Goal: Information Seeking & Learning: Learn about a topic

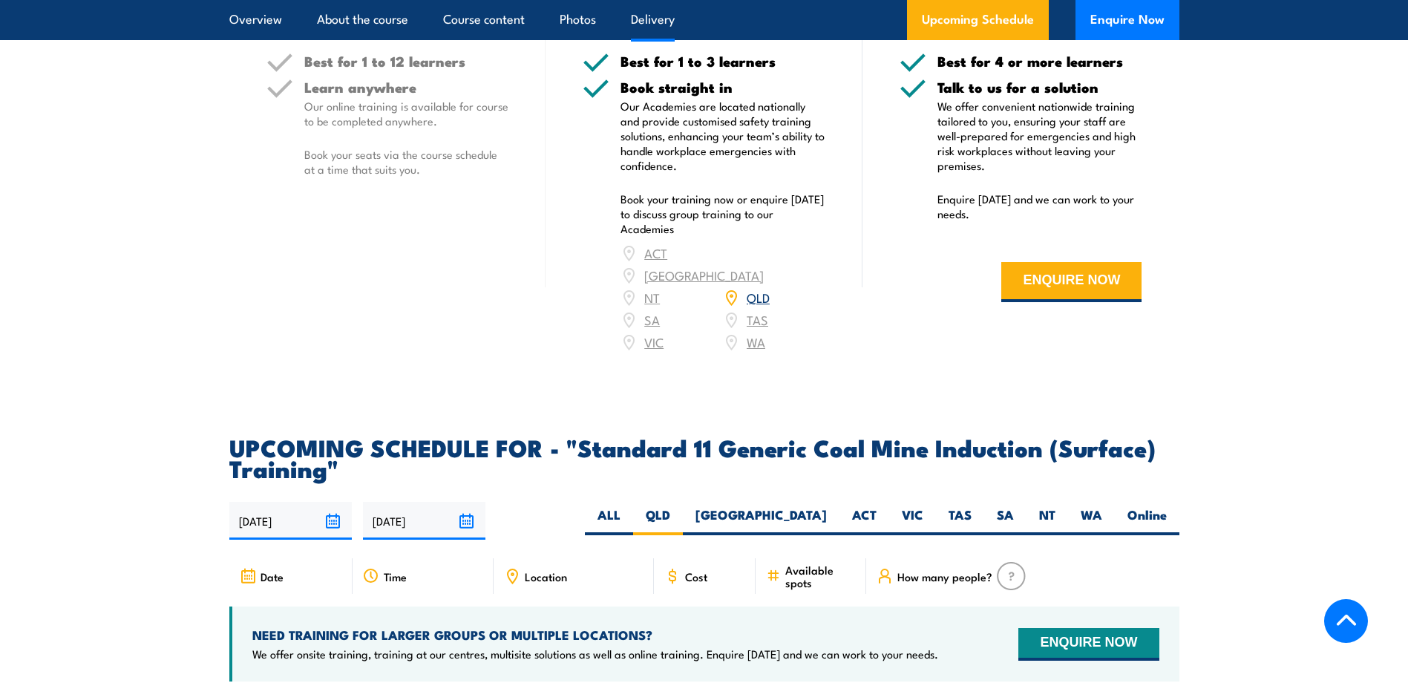
scroll to position [2503, 0]
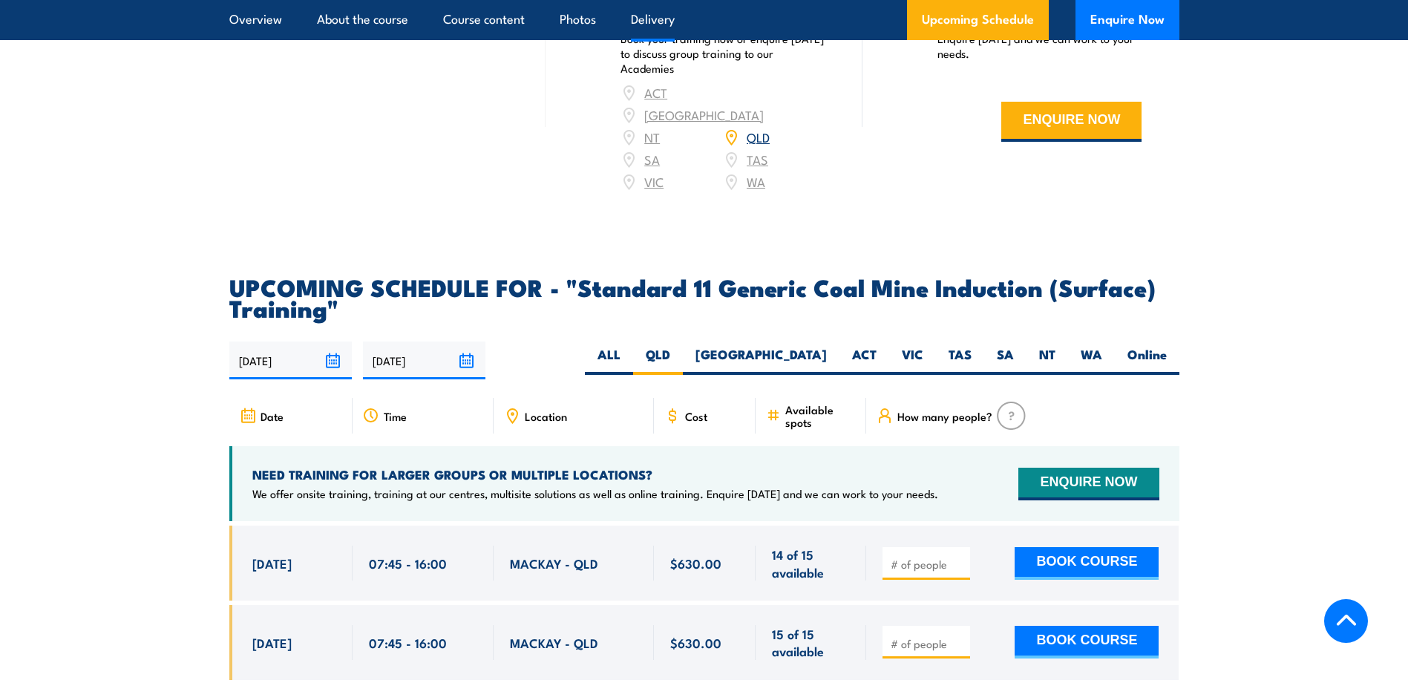
click at [550, 422] on span "Location" at bounding box center [546, 416] width 42 height 13
click at [525, 422] on span "Location" at bounding box center [546, 416] width 42 height 13
click at [493, 424] on div "Location" at bounding box center [573, 416] width 160 height 36
click at [515, 422] on icon at bounding box center [513, 415] width 10 height 13
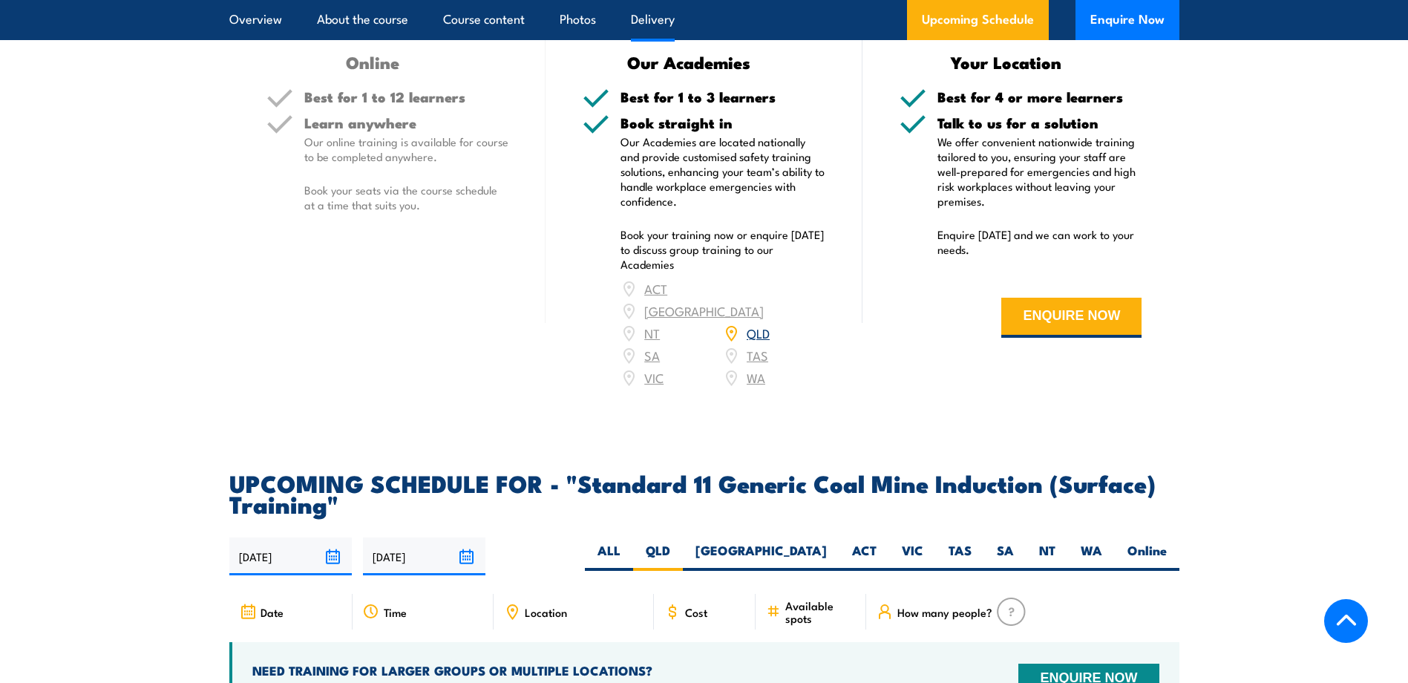
scroll to position [2665, 0]
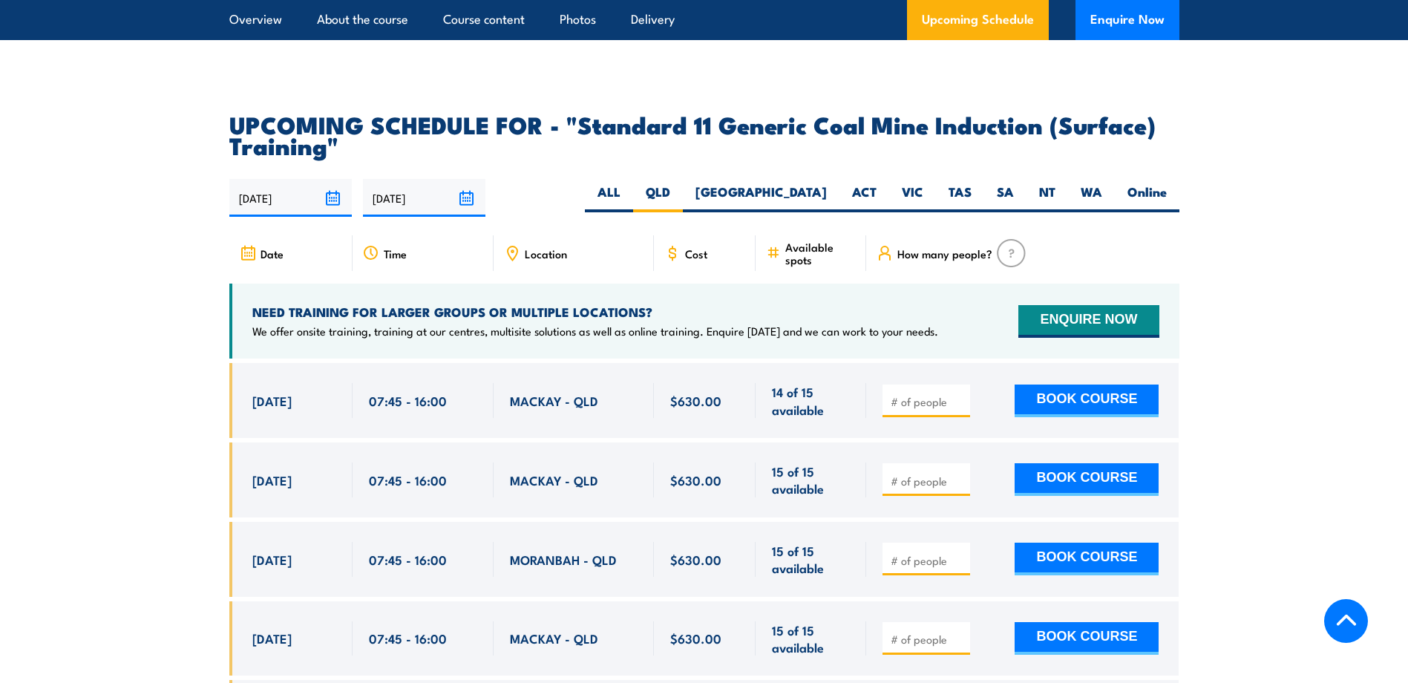
drag, startPoint x: 430, startPoint y: 505, endPoint x: 447, endPoint y: 492, distance: 20.6
click at [430, 497] on div "07:45 - 16:00" at bounding box center [423, 479] width 108 height 35
click at [539, 488] on span "MACKAY - QLD" at bounding box center [554, 479] width 88 height 17
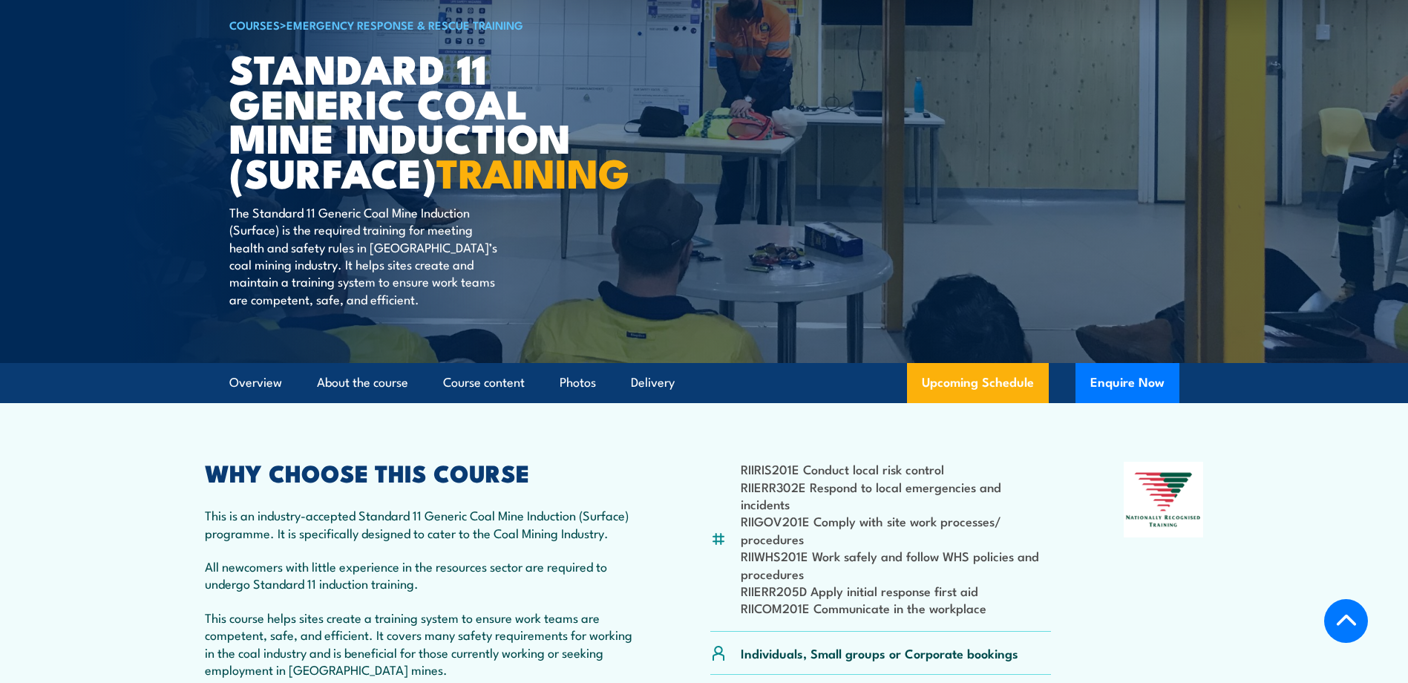
scroll to position [0, 0]
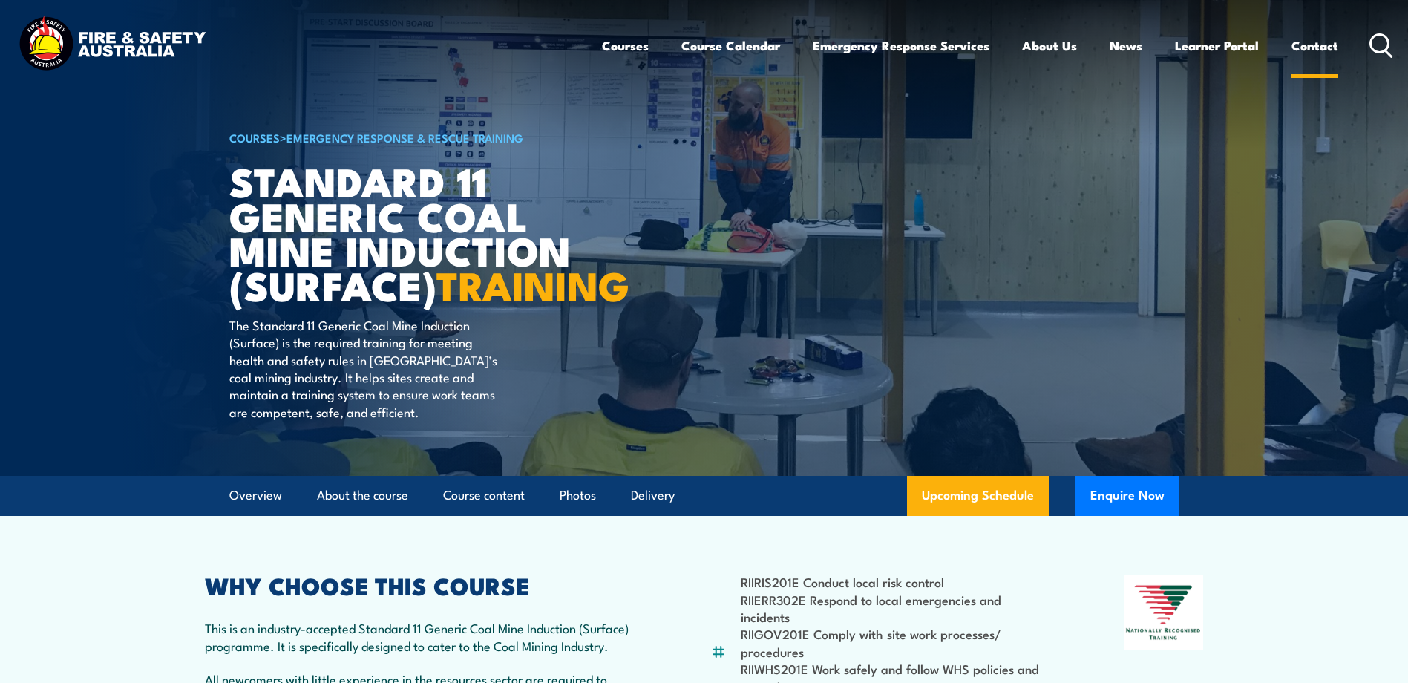
click at [1299, 50] on link "Contact" at bounding box center [1314, 45] width 47 height 39
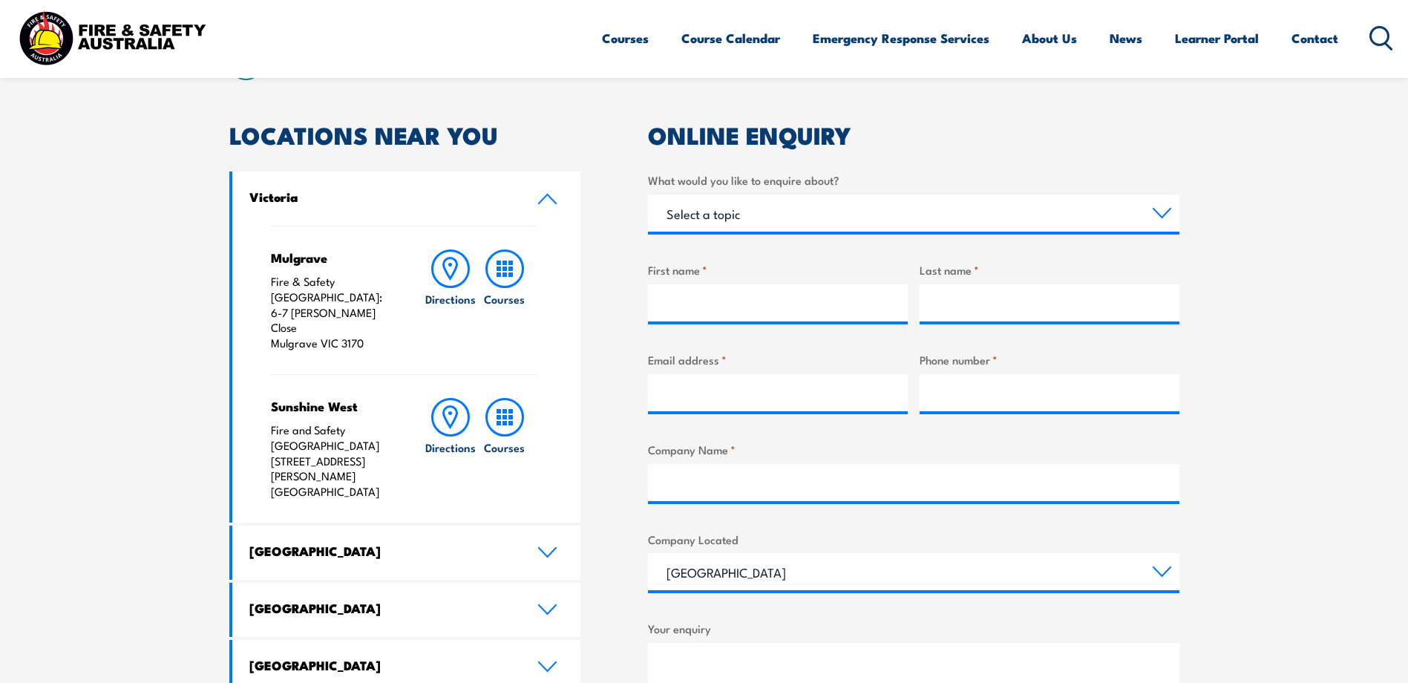
scroll to position [594, 0]
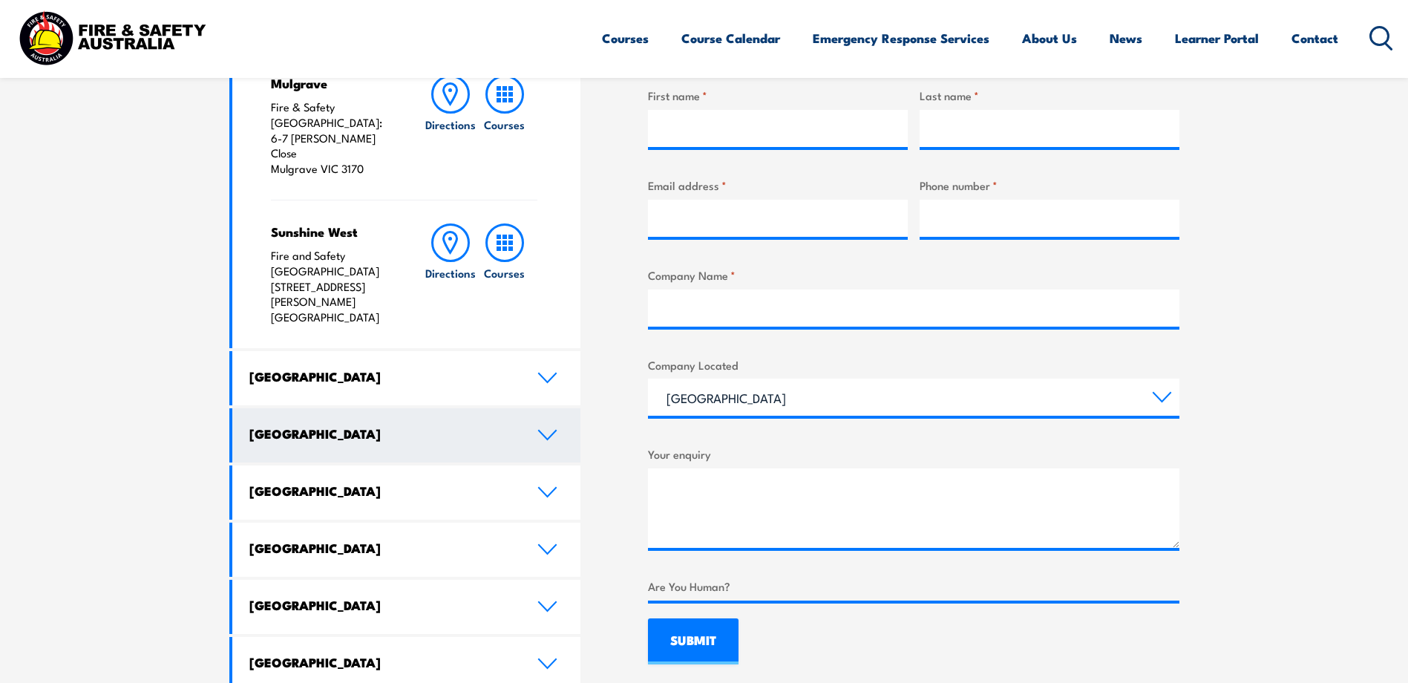
click at [532, 408] on link "Queensland" at bounding box center [406, 435] width 349 height 54
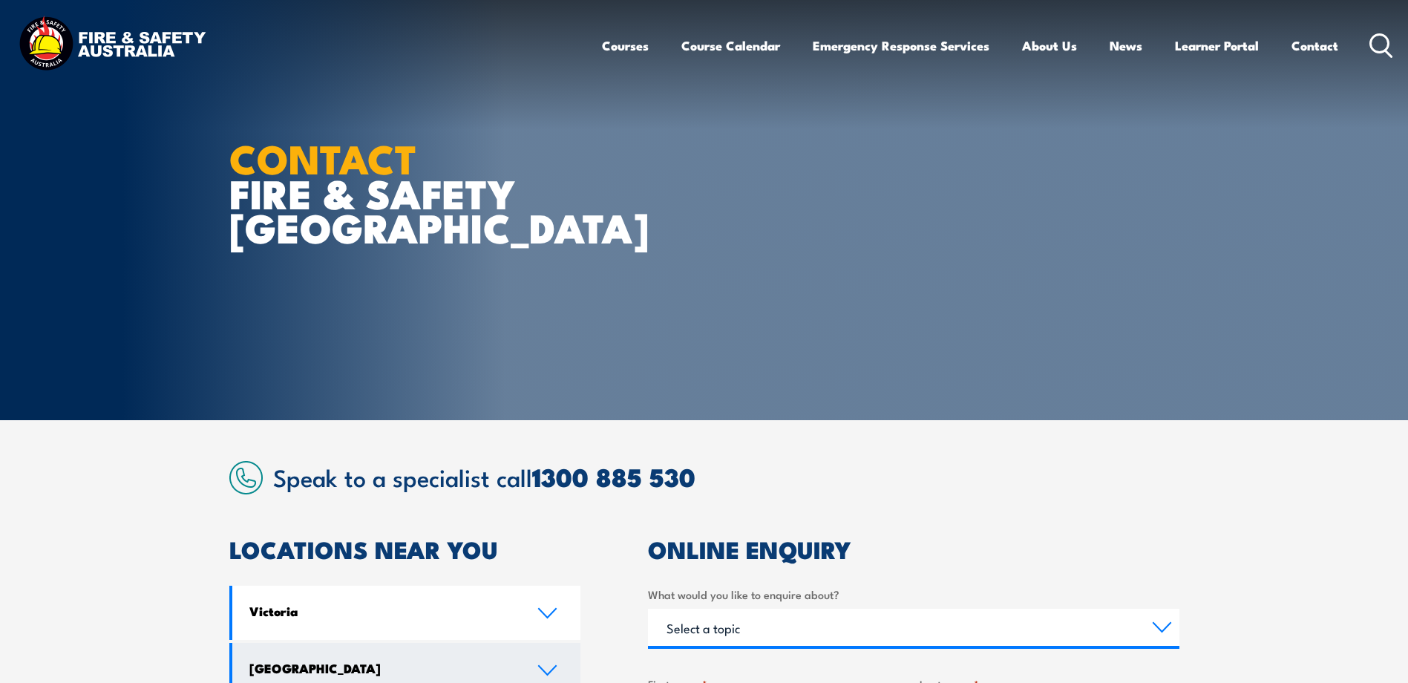
scroll to position [0, 0]
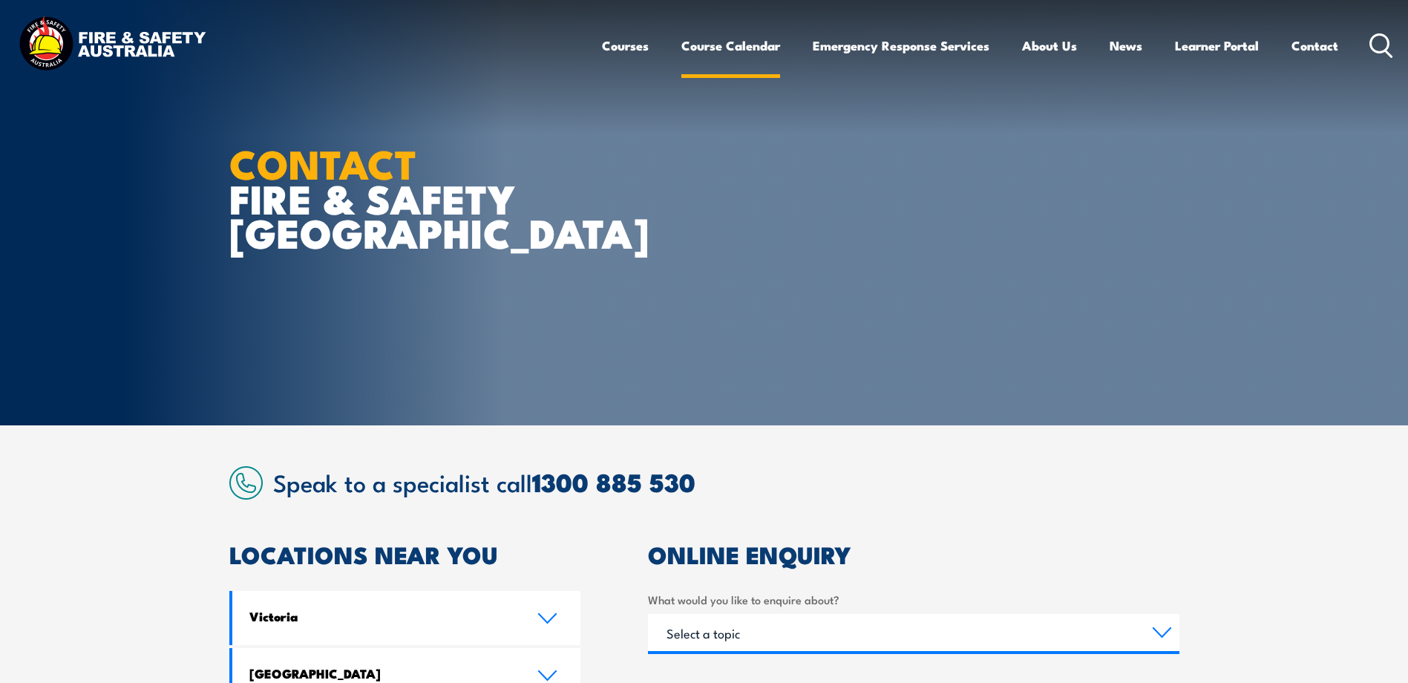
click at [729, 45] on link "Course Calendar" at bounding box center [730, 45] width 99 height 39
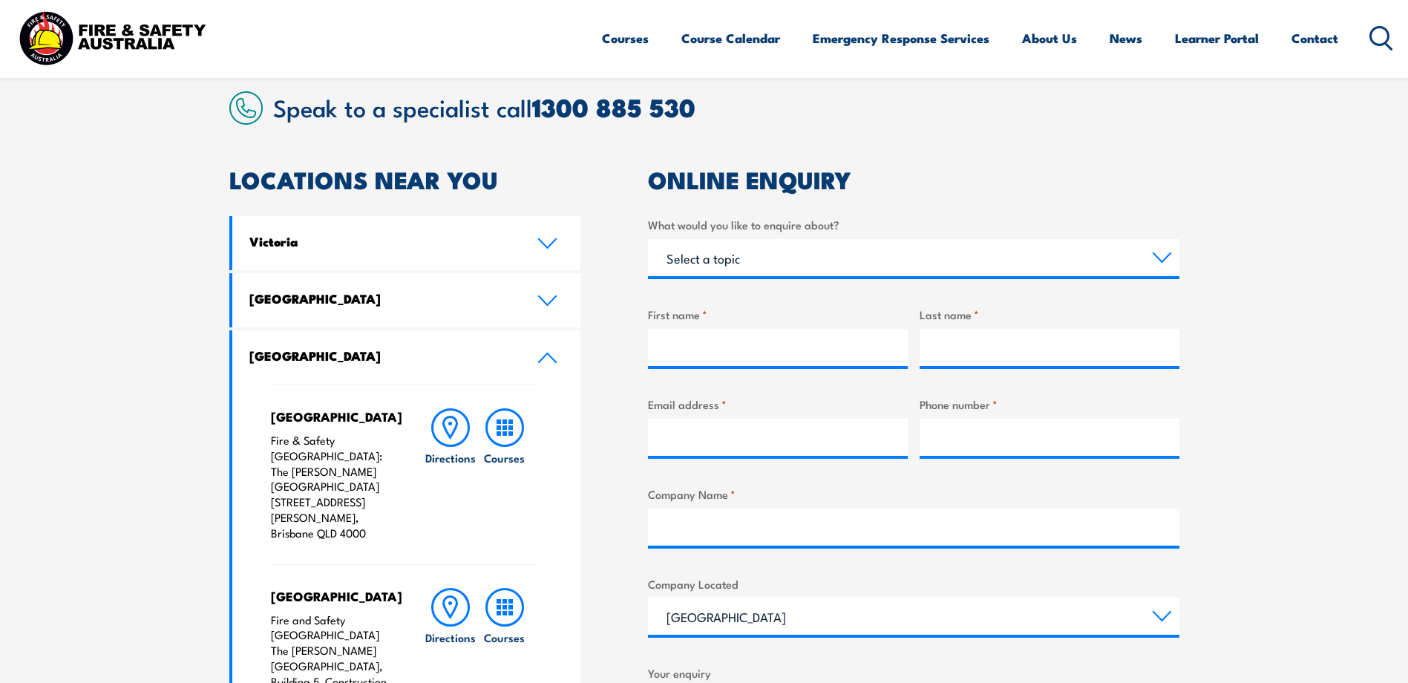
scroll to position [445, 0]
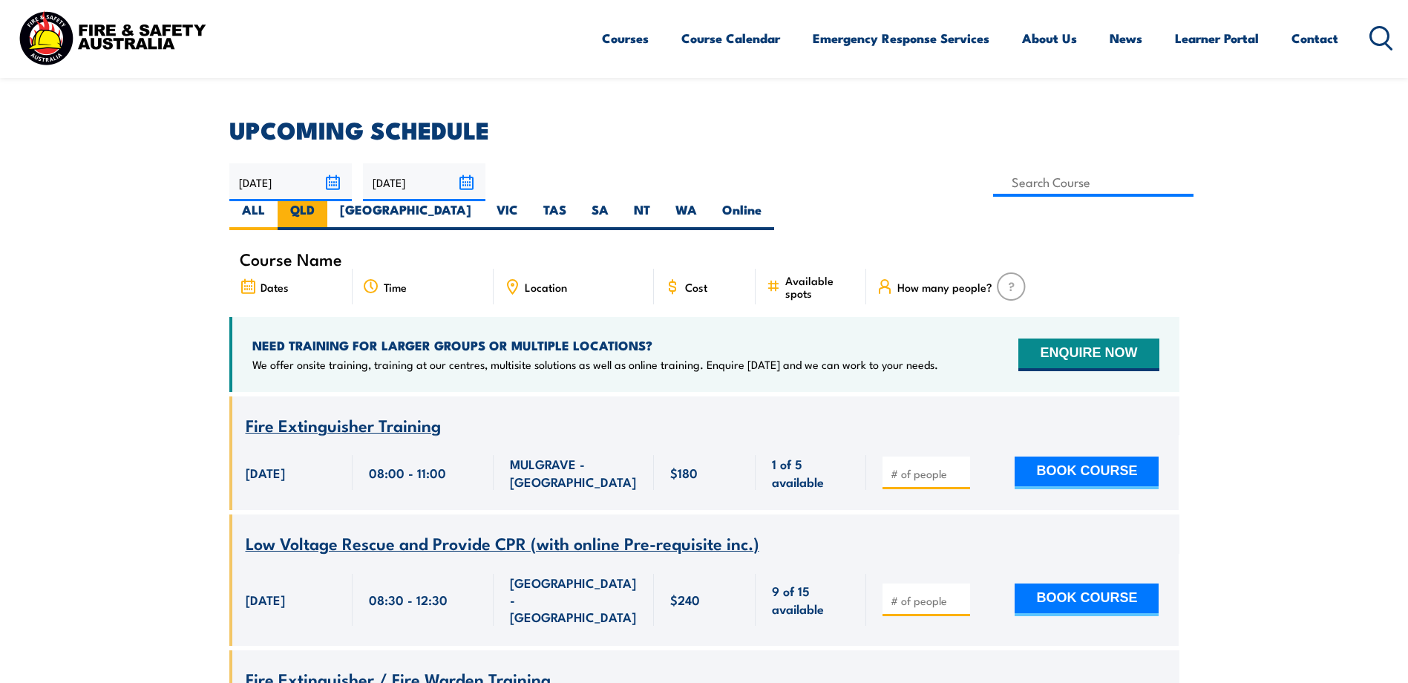
click at [327, 201] on label "QLD" at bounding box center [303, 215] width 50 height 29
click at [324, 201] on input "QLD" at bounding box center [320, 206] width 10 height 10
radio input "true"
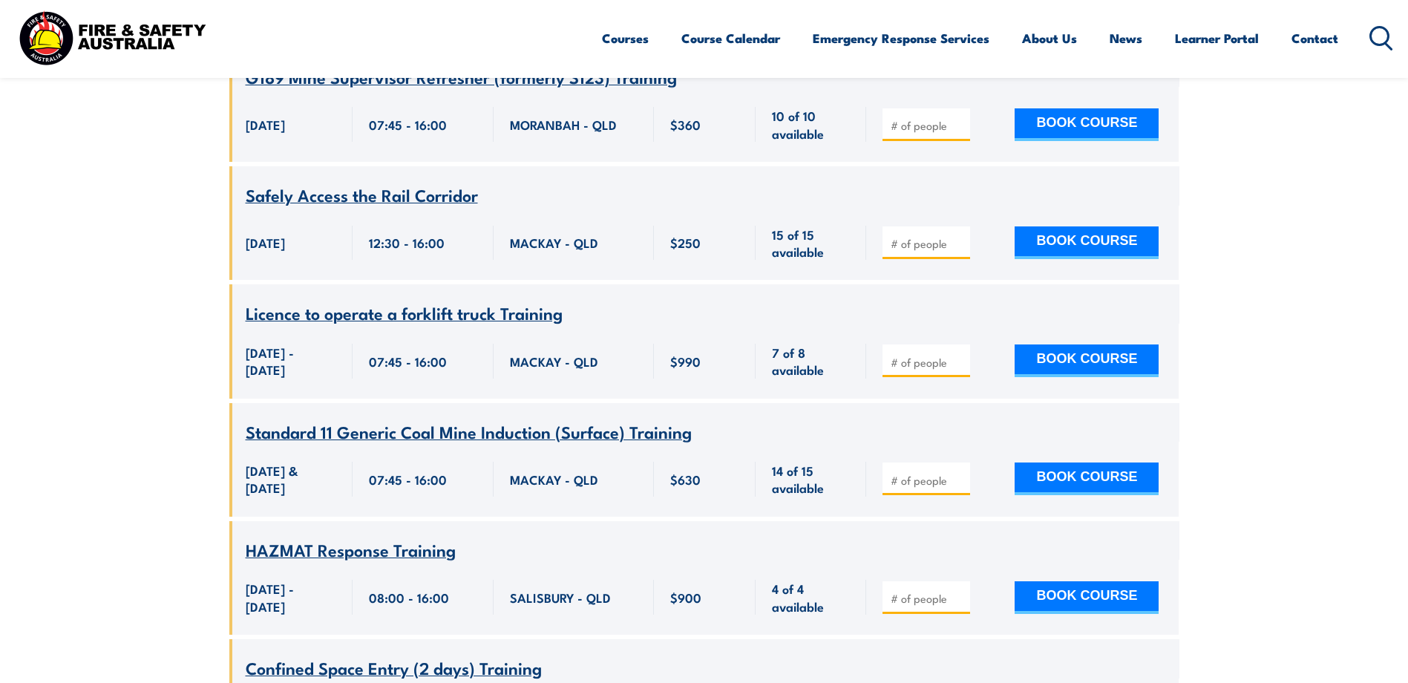
scroll to position [3219, 0]
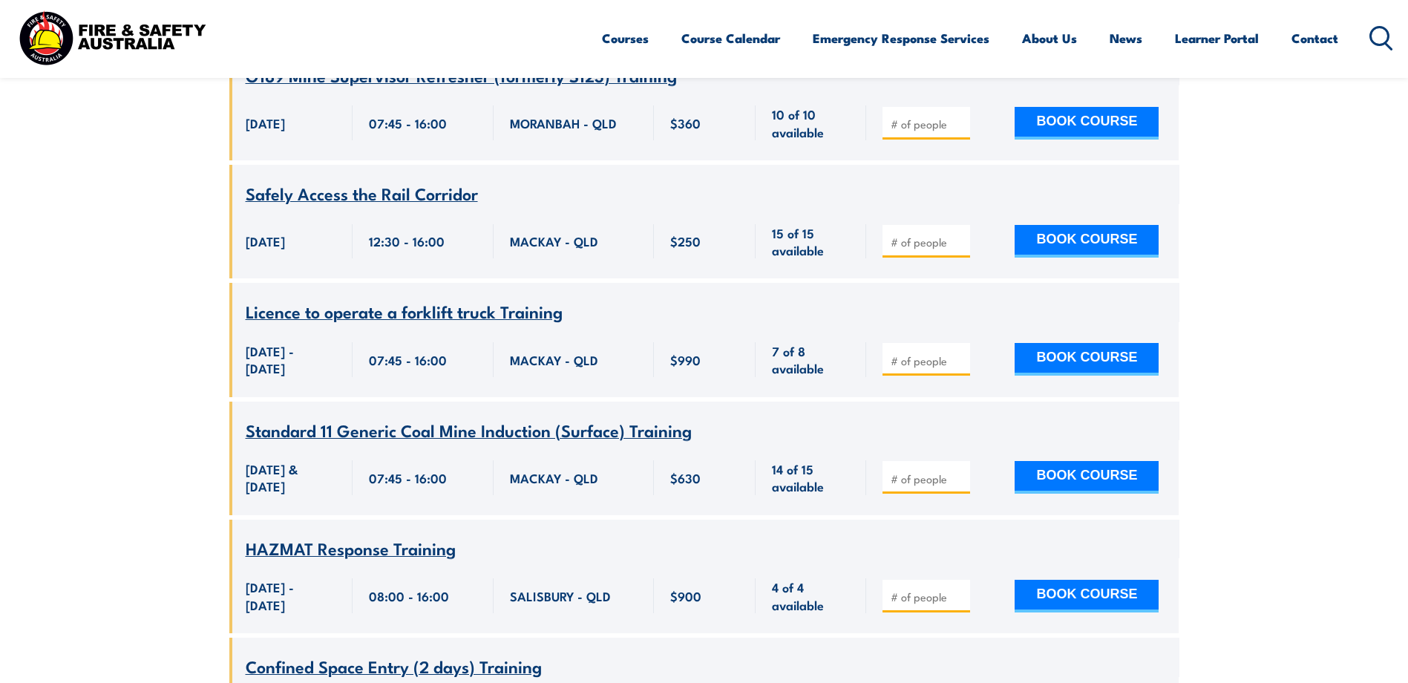
click at [362, 417] on span "Standard 11 Generic Coal Mine Induction (Surface) Training" at bounding box center [469, 429] width 446 height 25
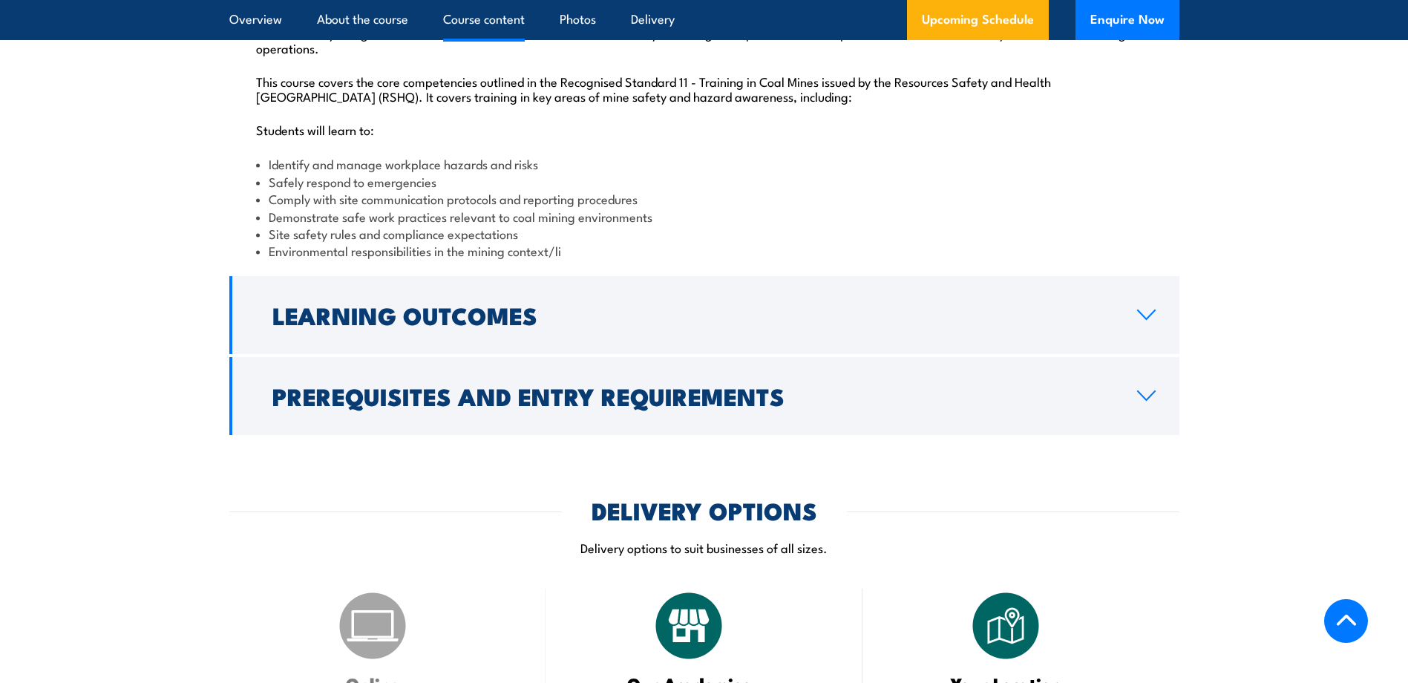
scroll to position [1707, 0]
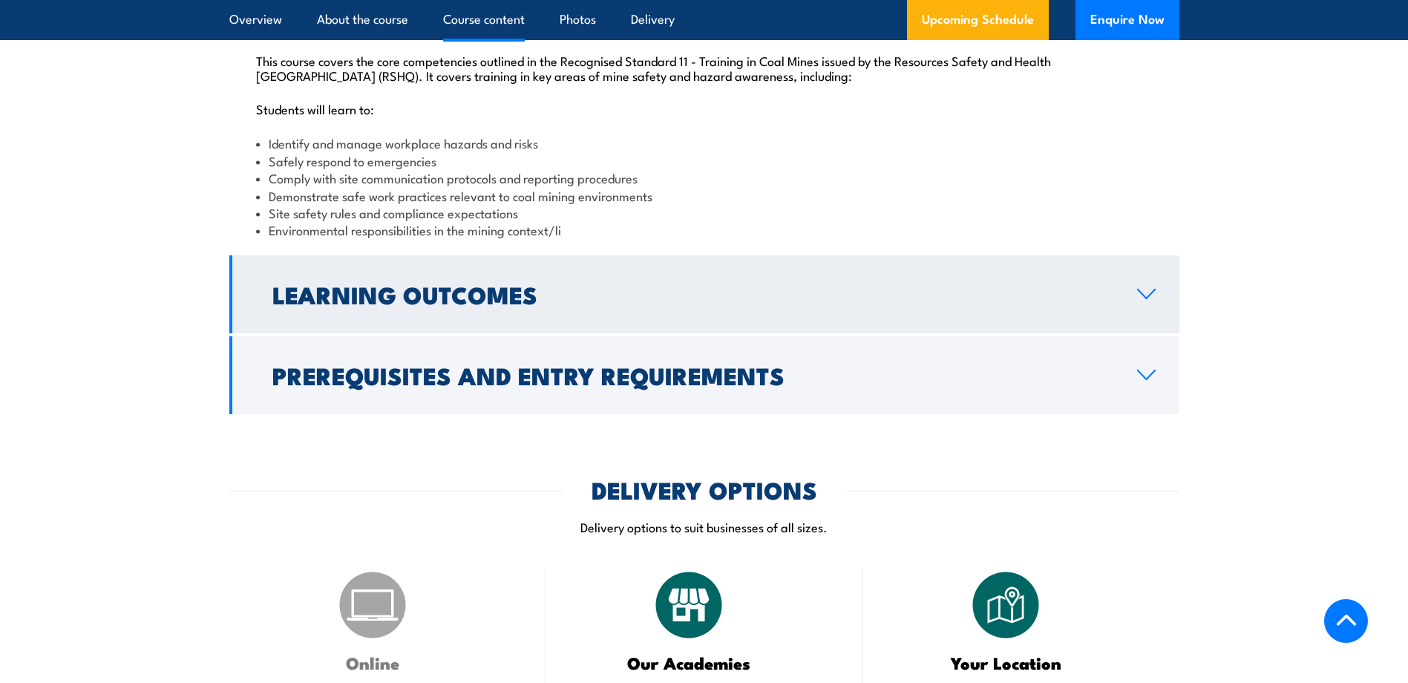
click at [623, 333] on link "Learning Outcomes" at bounding box center [704, 294] width 950 height 78
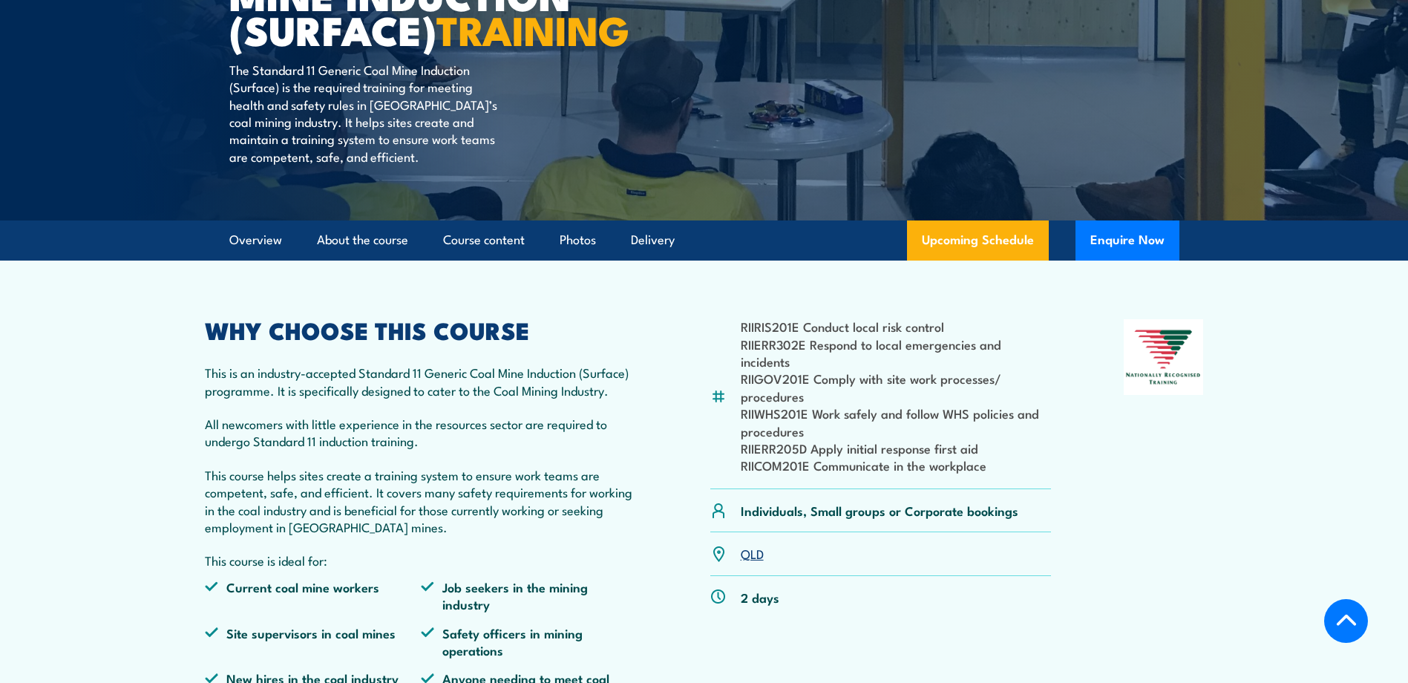
scroll to position [0, 0]
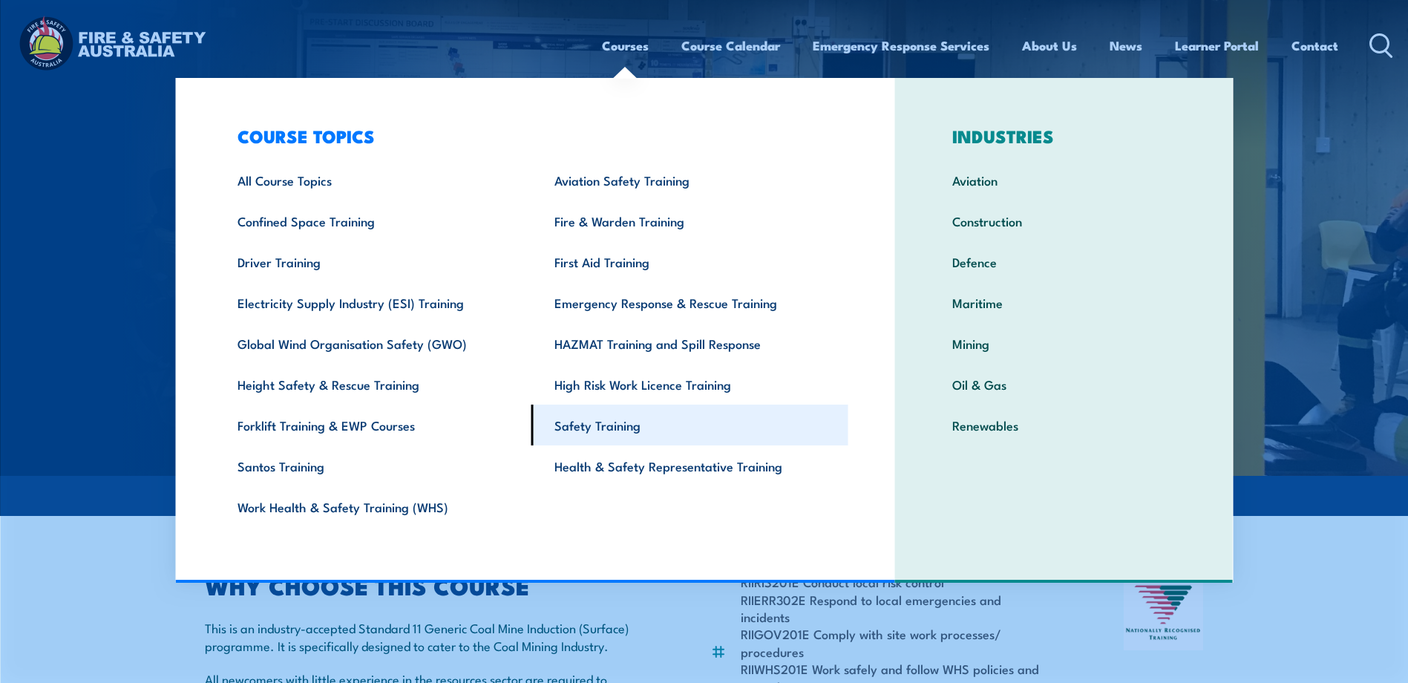
click at [631, 414] on link "Safety Training" at bounding box center [689, 424] width 317 height 41
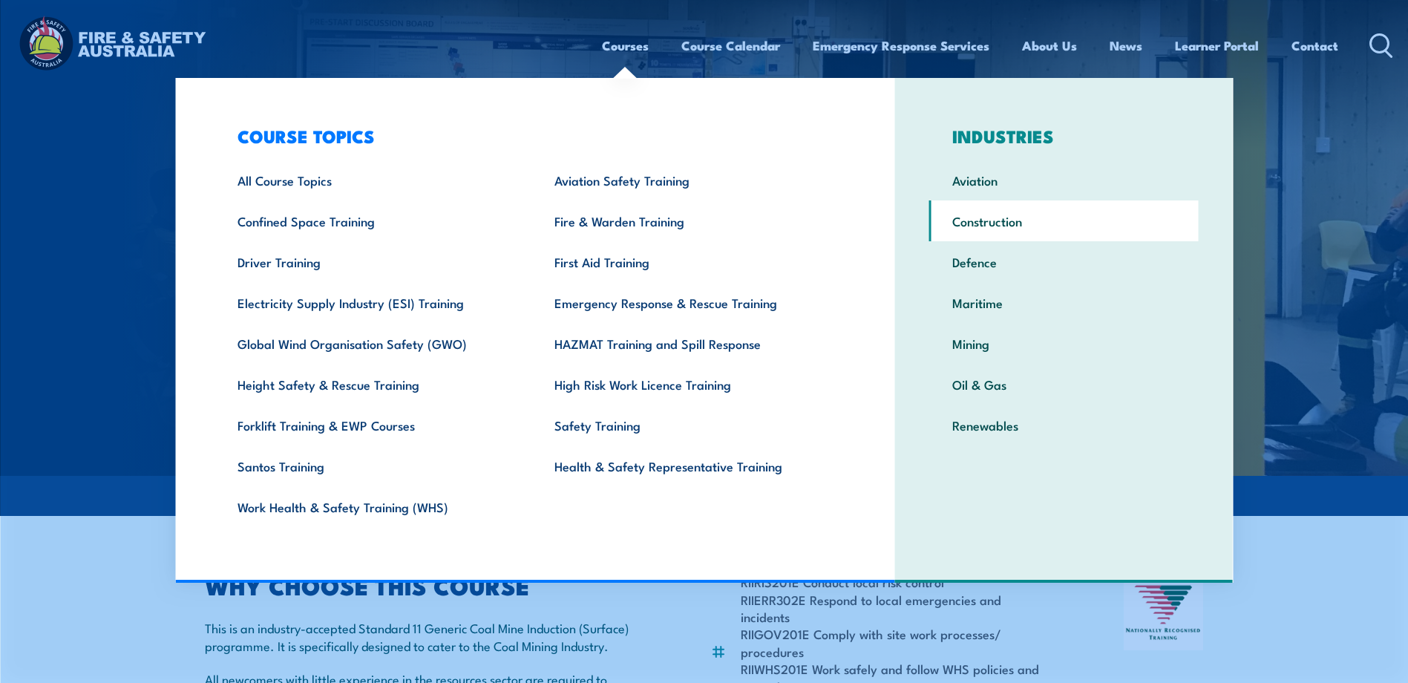
click at [981, 222] on link "Construction" at bounding box center [1063, 220] width 269 height 41
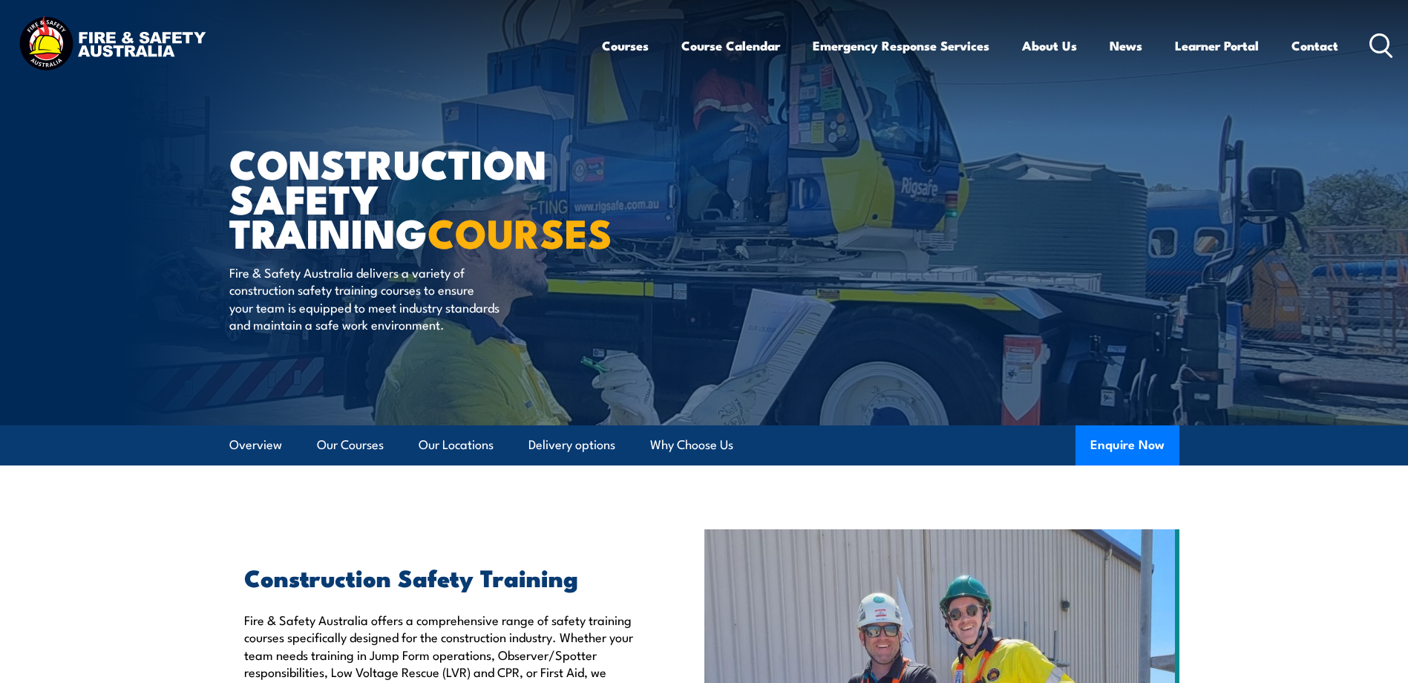
click at [1371, 45] on circle at bounding box center [1380, 43] width 18 height 18
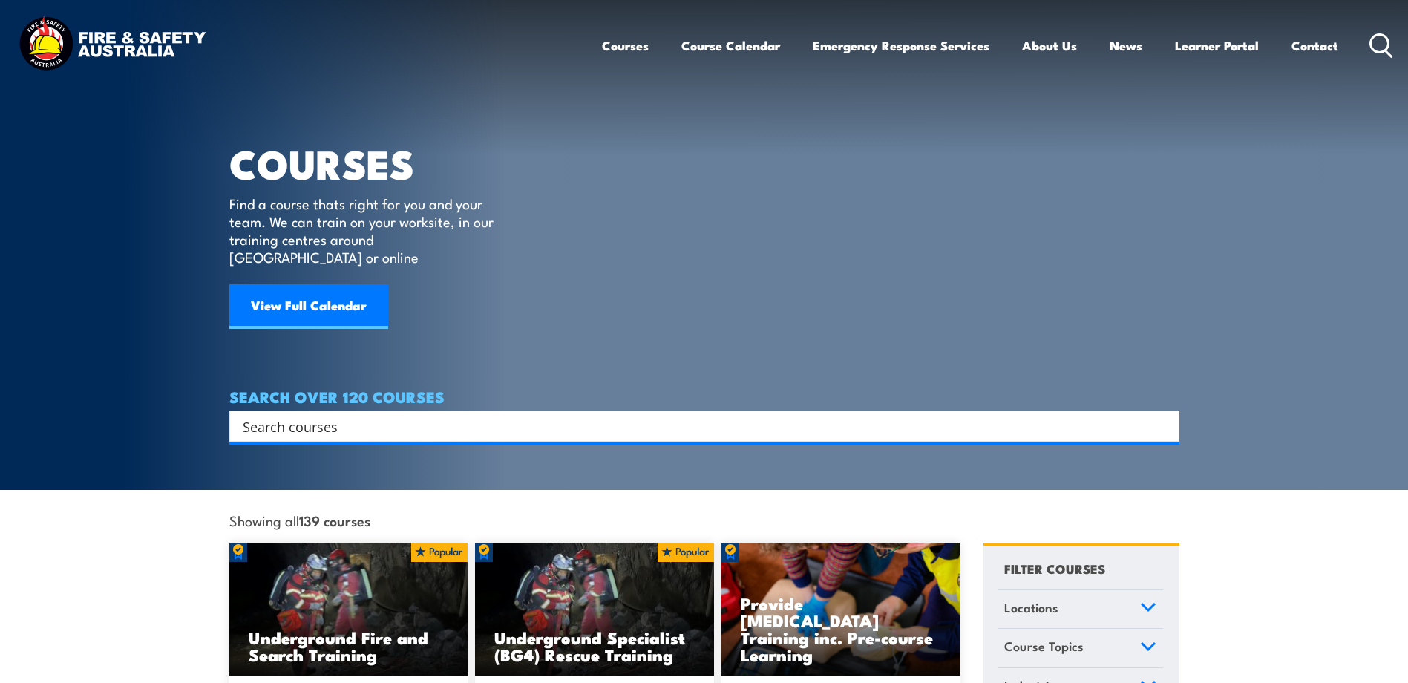
click at [350, 415] on input "Search input" at bounding box center [695, 426] width 904 height 22
type input "construction card"
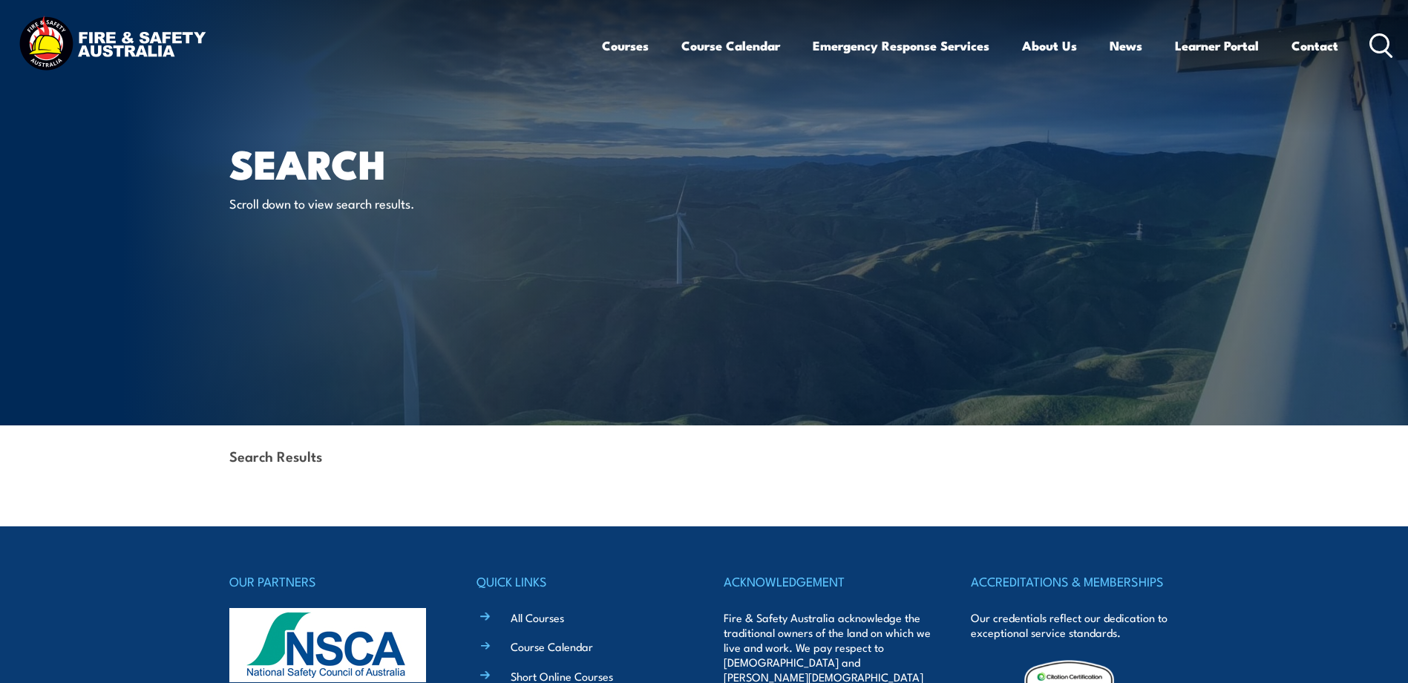
click at [1374, 38] on icon at bounding box center [1381, 45] width 24 height 24
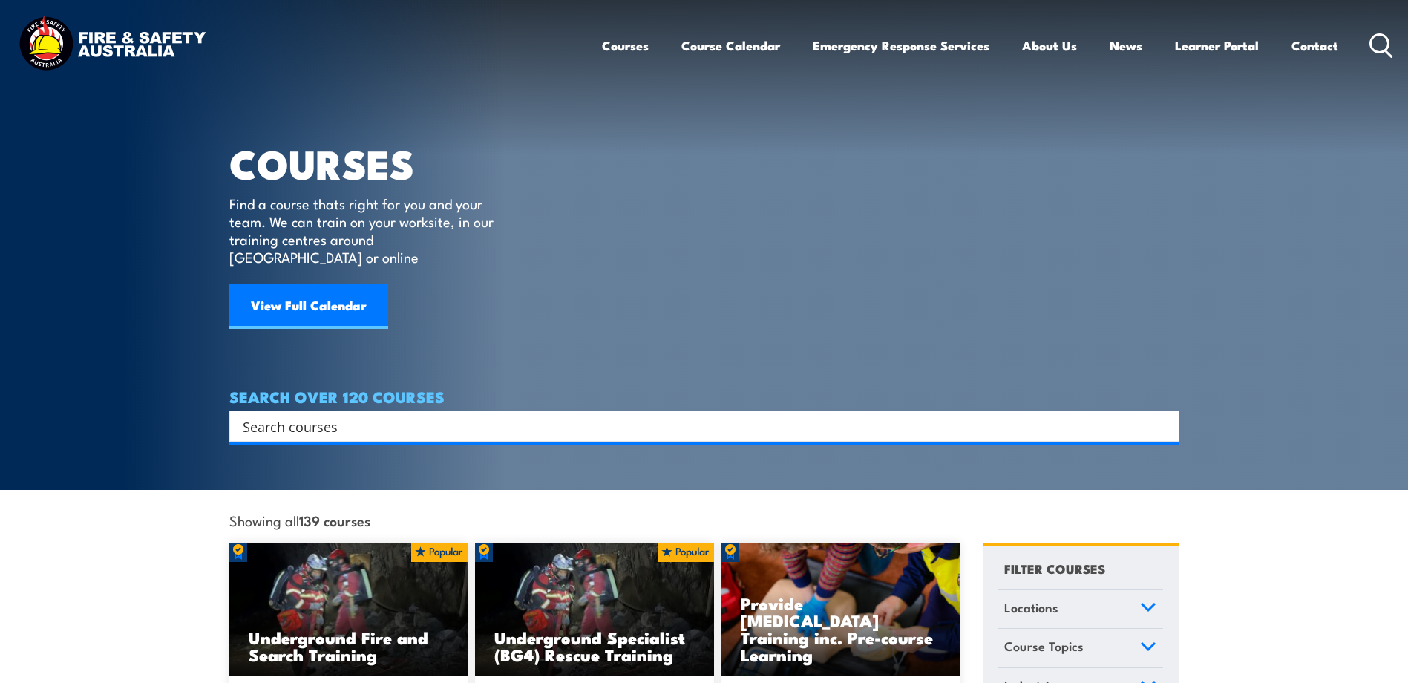
click at [521, 420] on div "Search" at bounding box center [704, 425] width 950 height 31
click at [514, 417] on input "Search input" at bounding box center [695, 426] width 904 height 22
type input "white card"
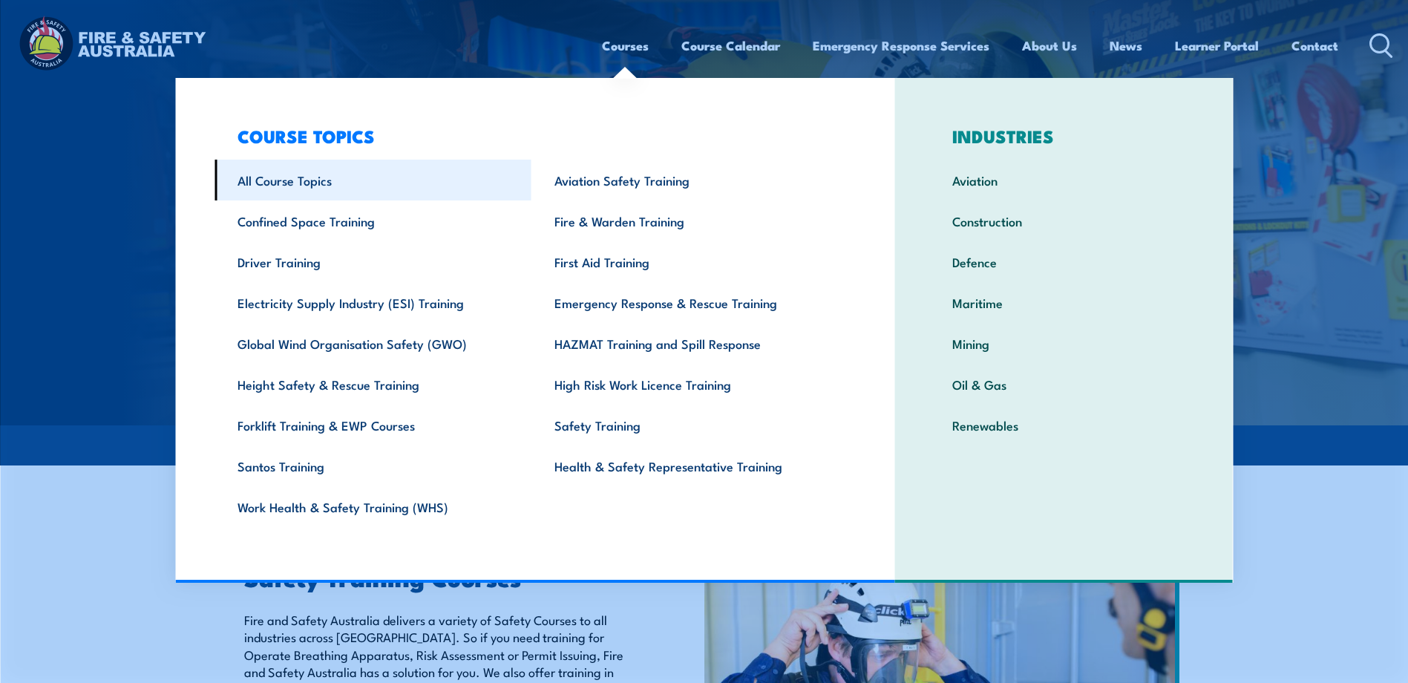
click at [320, 168] on link "All Course Topics" at bounding box center [372, 180] width 317 height 41
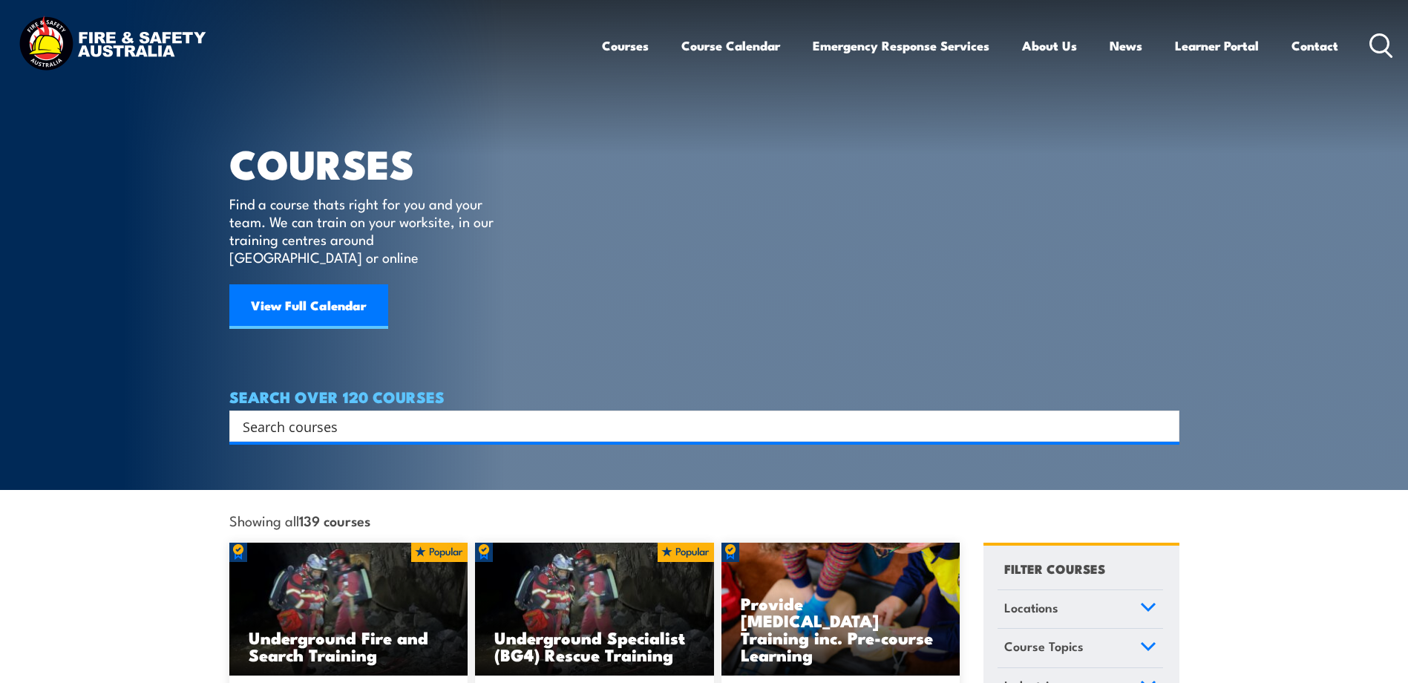
click at [437, 415] on input "Search input" at bounding box center [695, 426] width 904 height 22
type input "white"
